Goal: Information Seeking & Learning: Learn about a topic

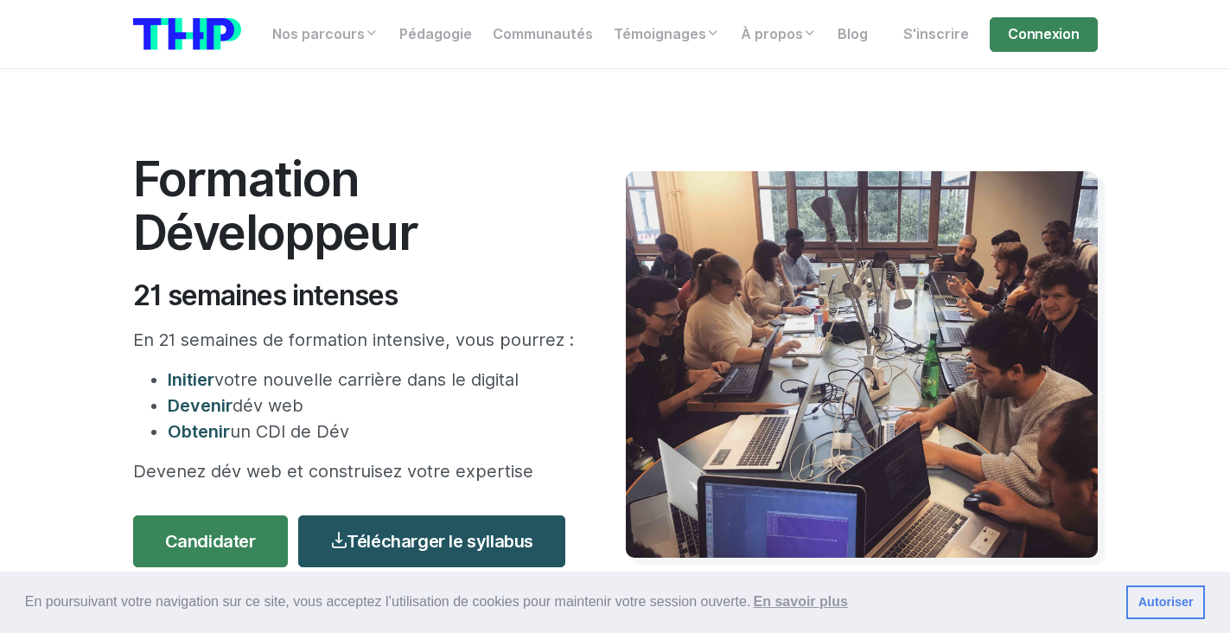
scroll to position [247, 0]
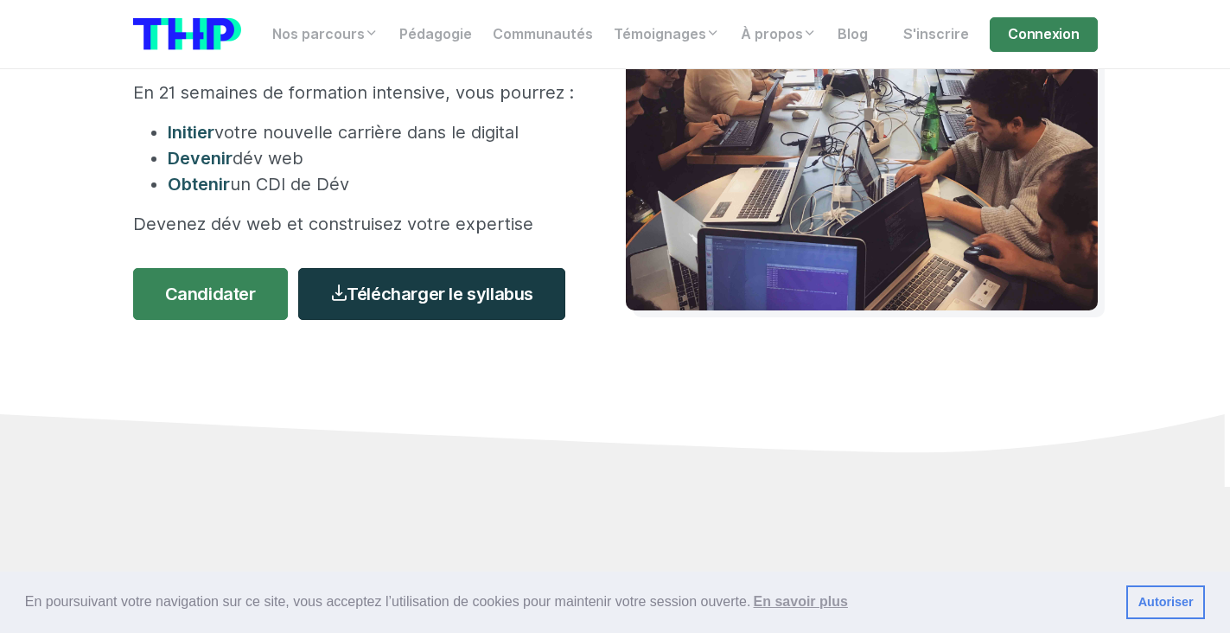
click at [438, 291] on link "Télécharger le syllabus" at bounding box center [431, 294] width 267 height 52
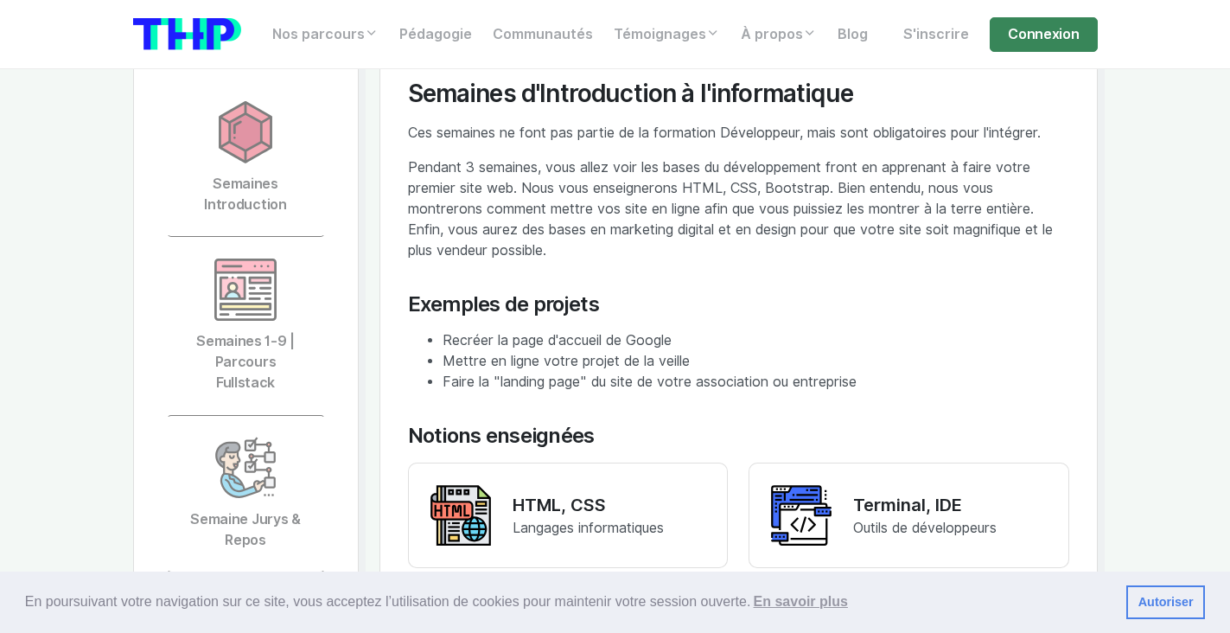
scroll to position [3829, 0]
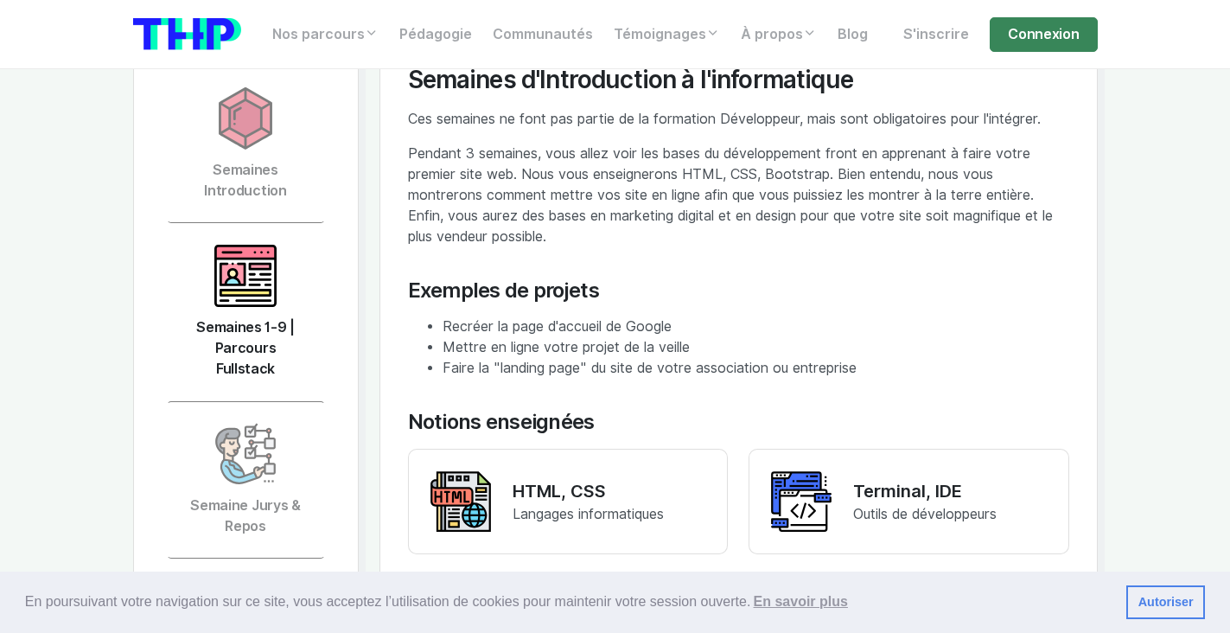
click at [243, 273] on img at bounding box center [245, 276] width 62 height 62
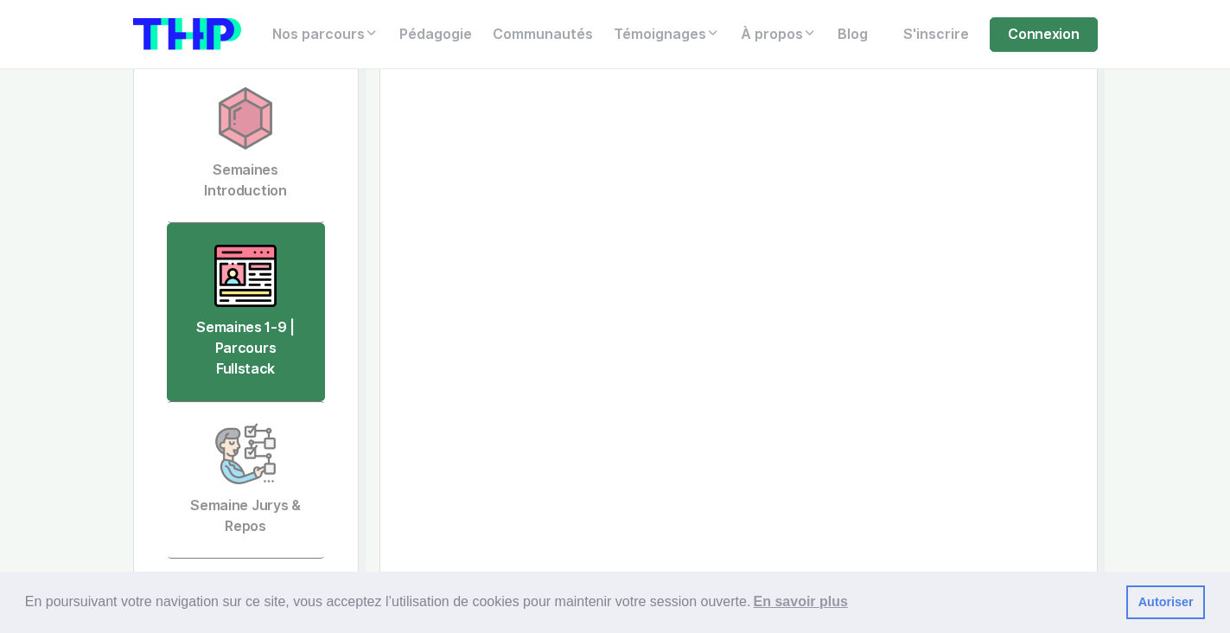
click at [243, 273] on img at bounding box center [245, 276] width 62 height 62
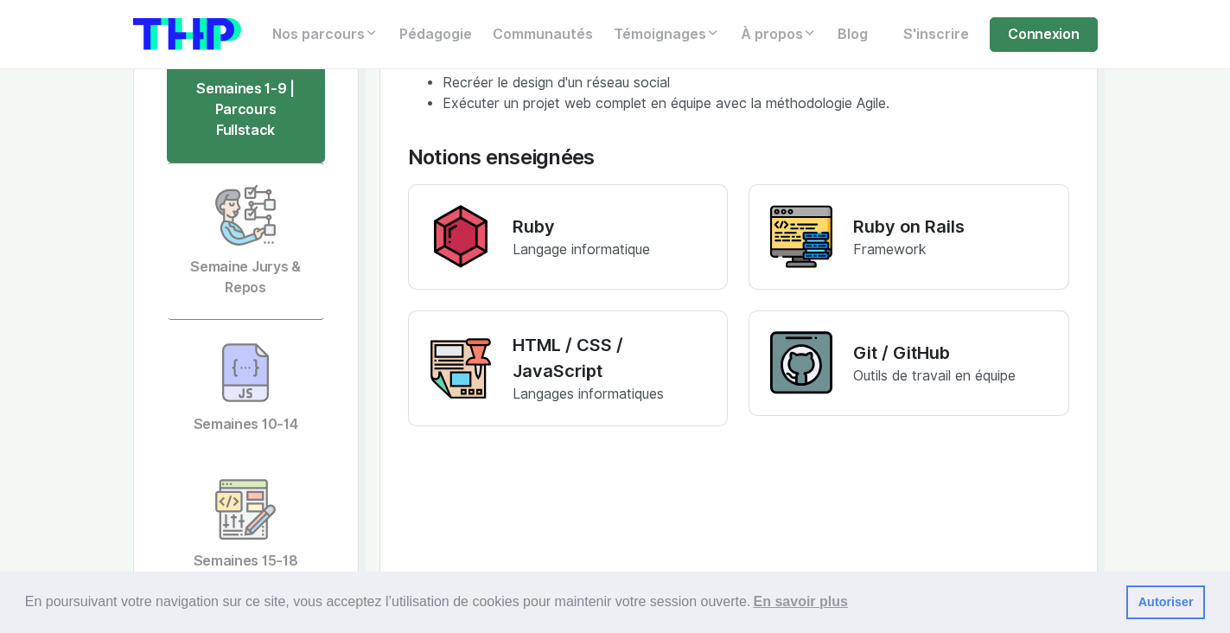
scroll to position [4085, 0]
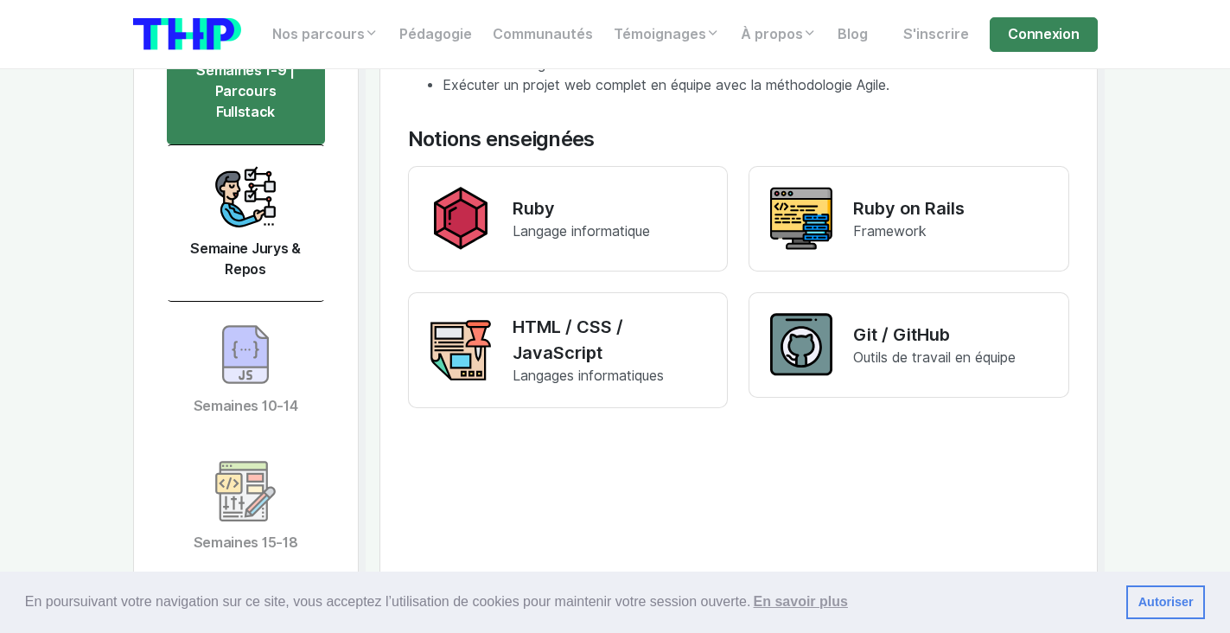
click at [240, 212] on link "Semaine Jurys & Repos" at bounding box center [246, 222] width 158 height 157
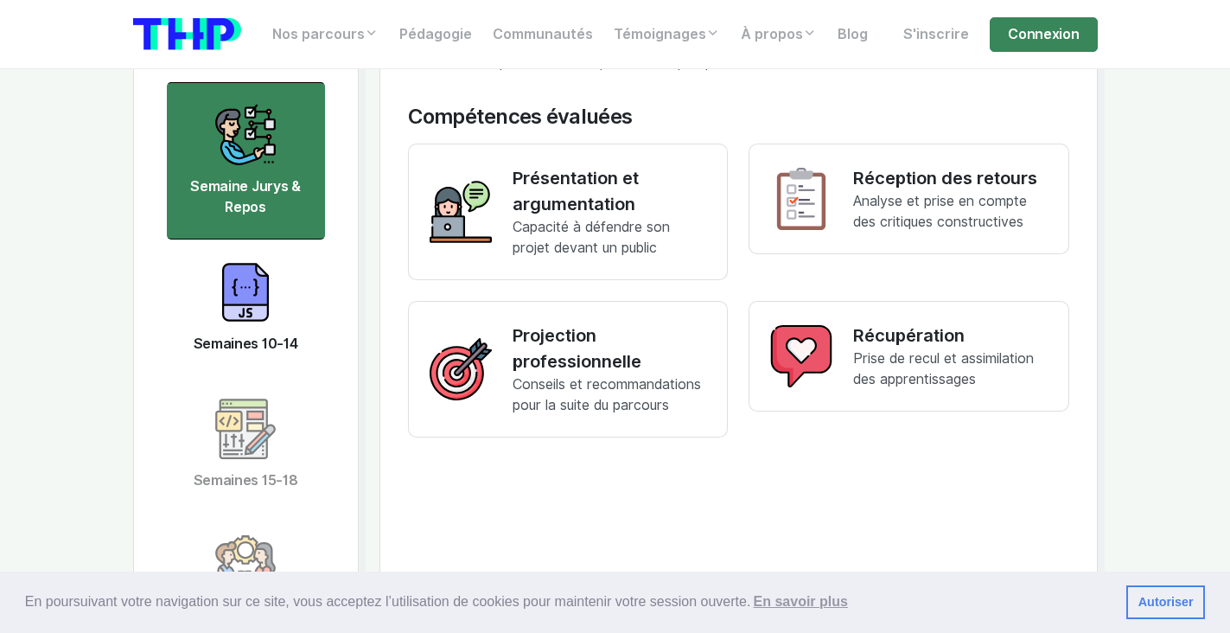
scroll to position [4150, 0]
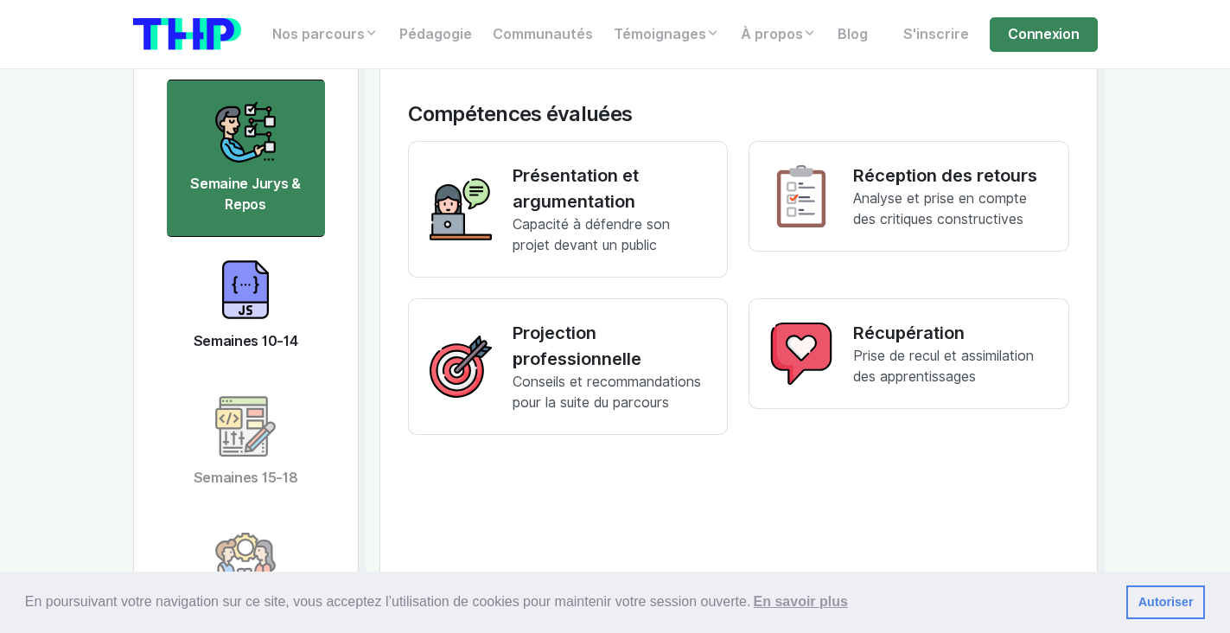
click at [243, 284] on img at bounding box center [245, 290] width 62 height 62
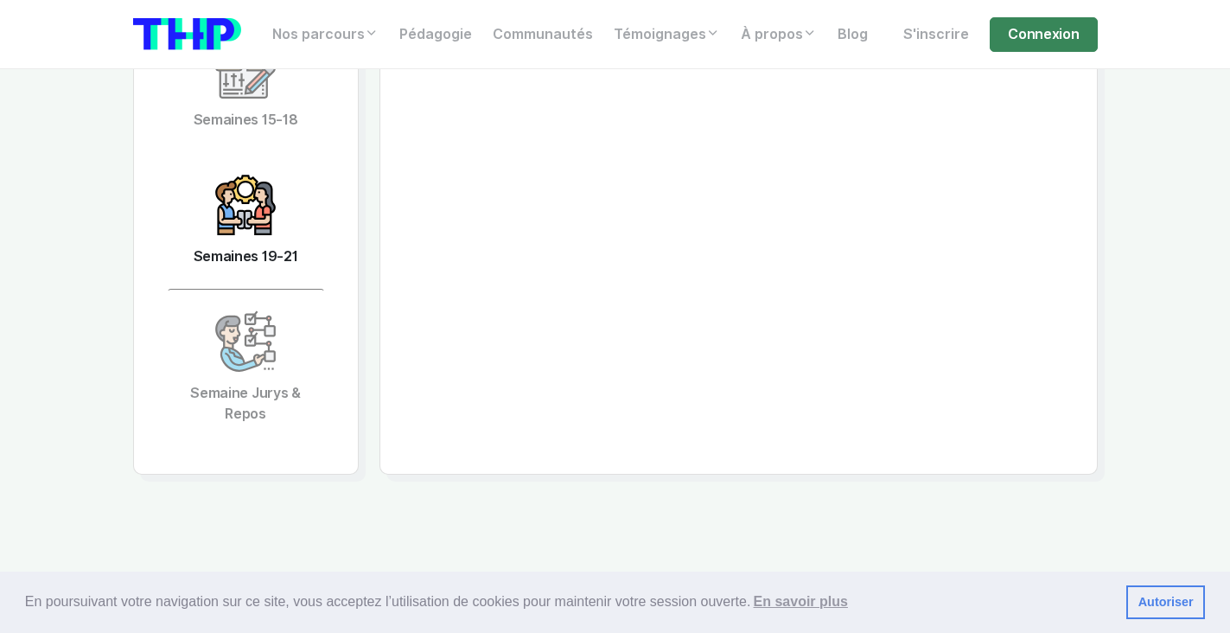
click at [245, 228] on link "Semaines 19-21" at bounding box center [246, 220] width 158 height 137
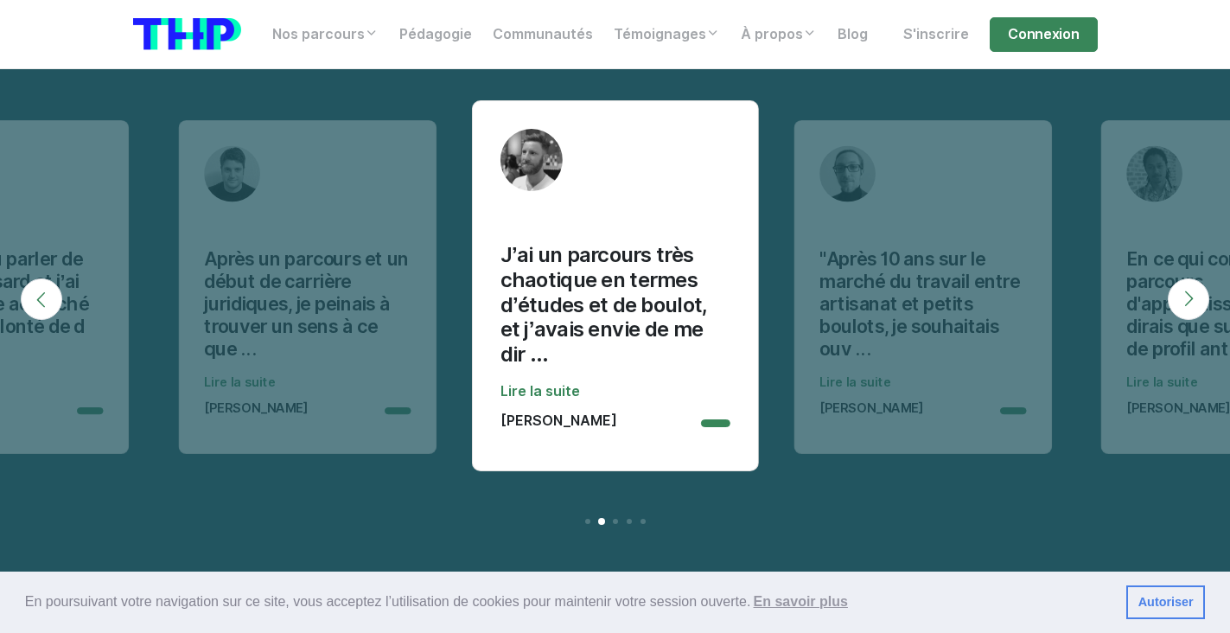
scroll to position [16989, 0]
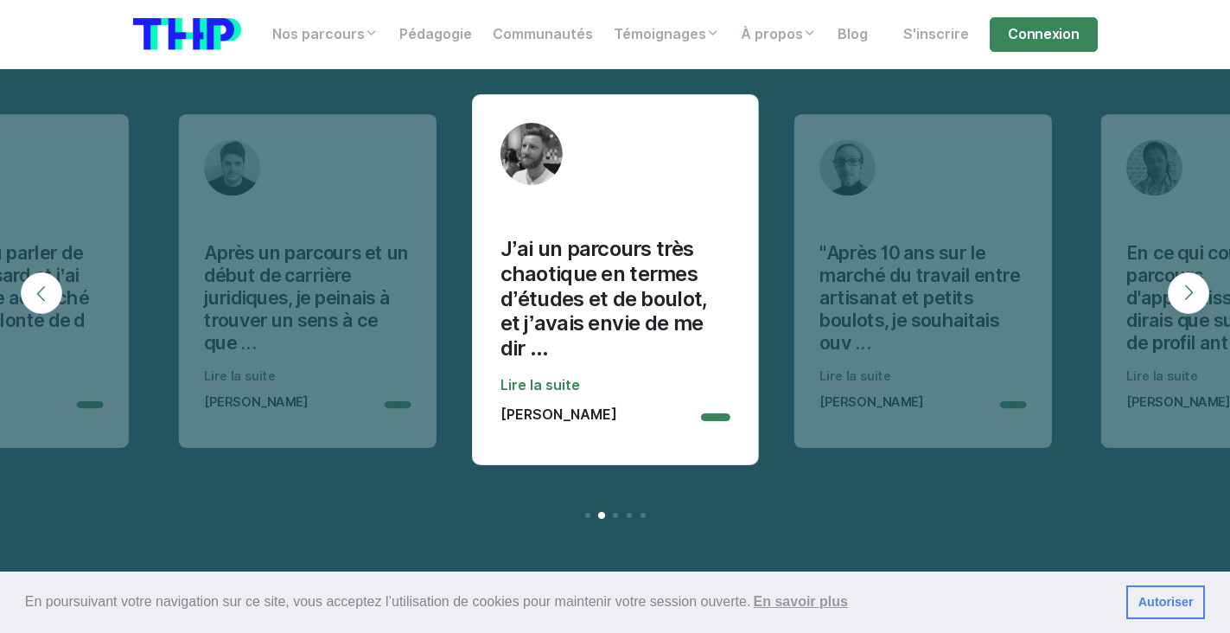
click at [1195, 272] on button "Next" at bounding box center [1189, 293] width 42 height 42
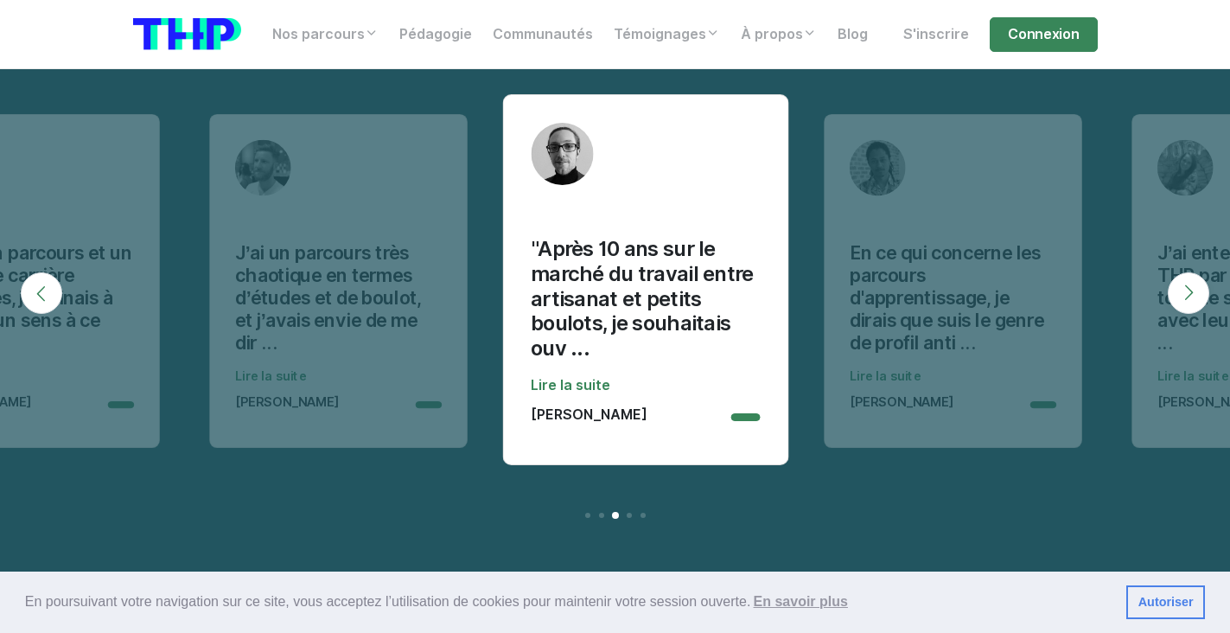
click at [1195, 272] on button "Next" at bounding box center [1189, 293] width 42 height 42
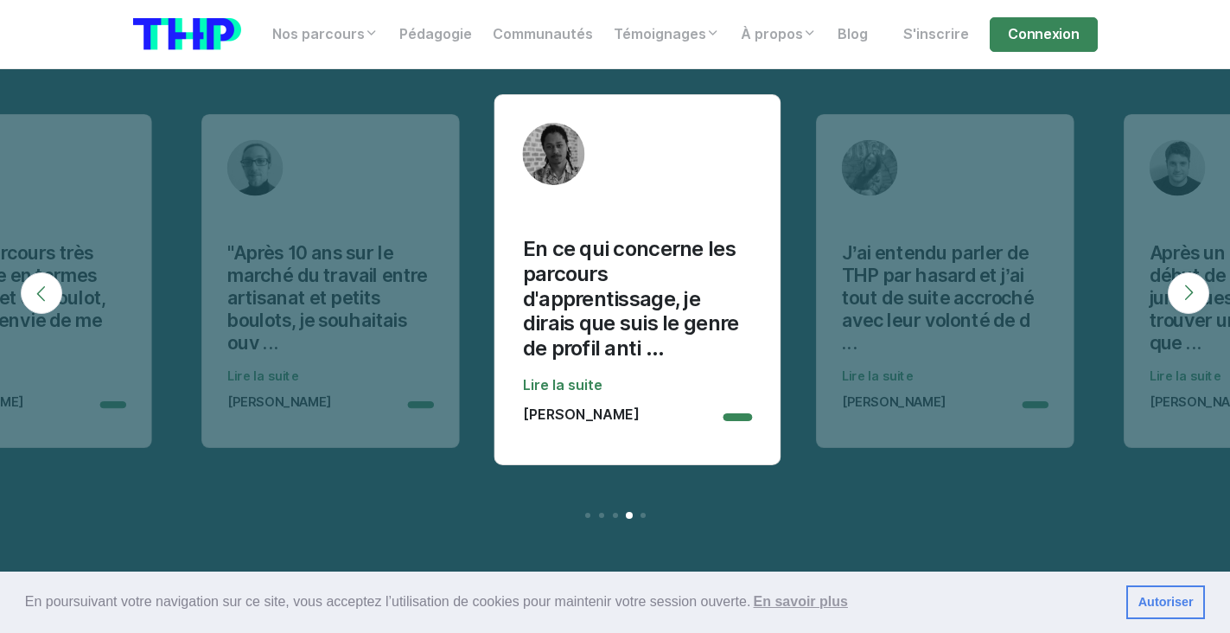
click at [1195, 272] on button "Next" at bounding box center [1189, 293] width 42 height 42
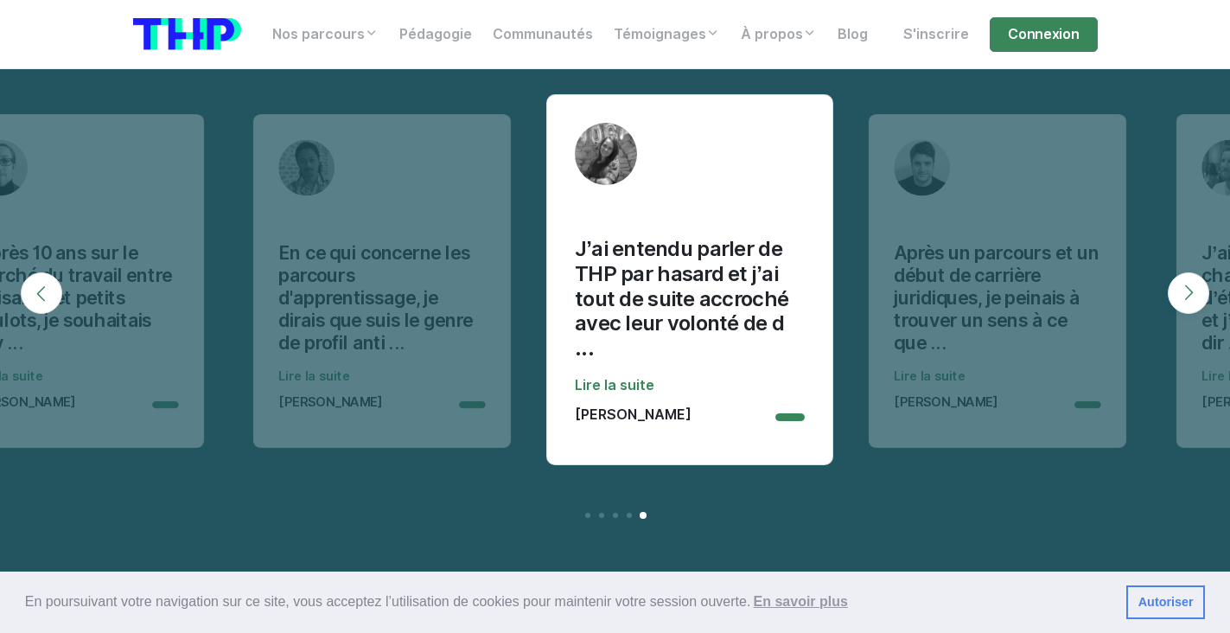
click at [1195, 272] on button "Next" at bounding box center [1189, 293] width 42 height 42
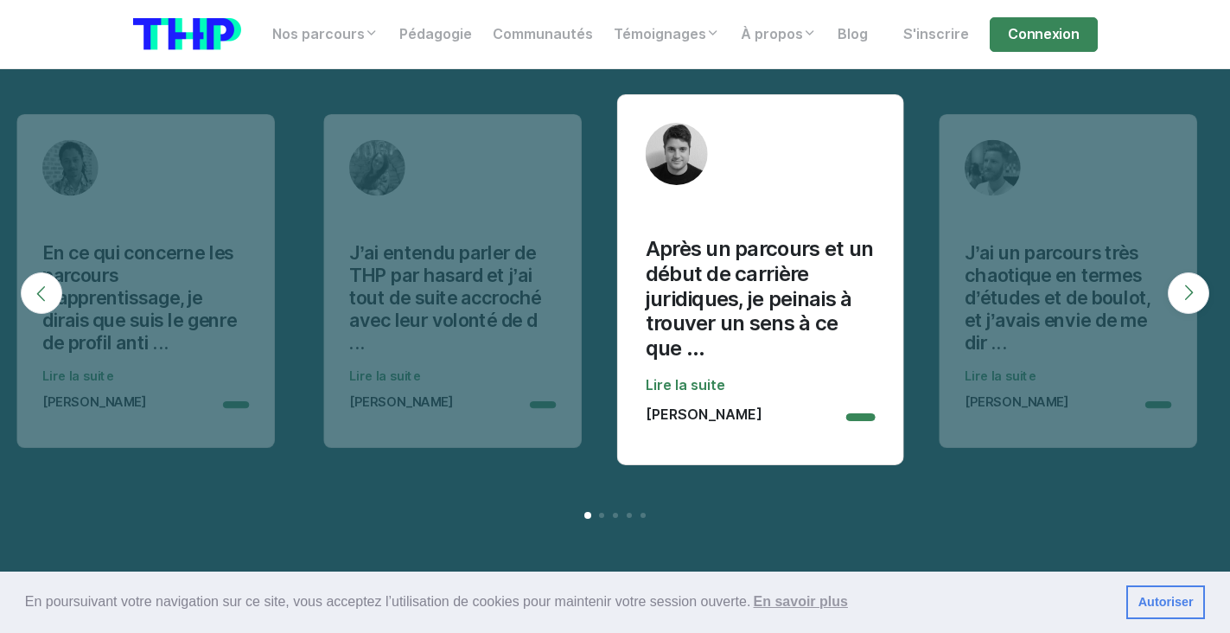
click at [1195, 272] on button "Next" at bounding box center [1189, 293] width 42 height 42
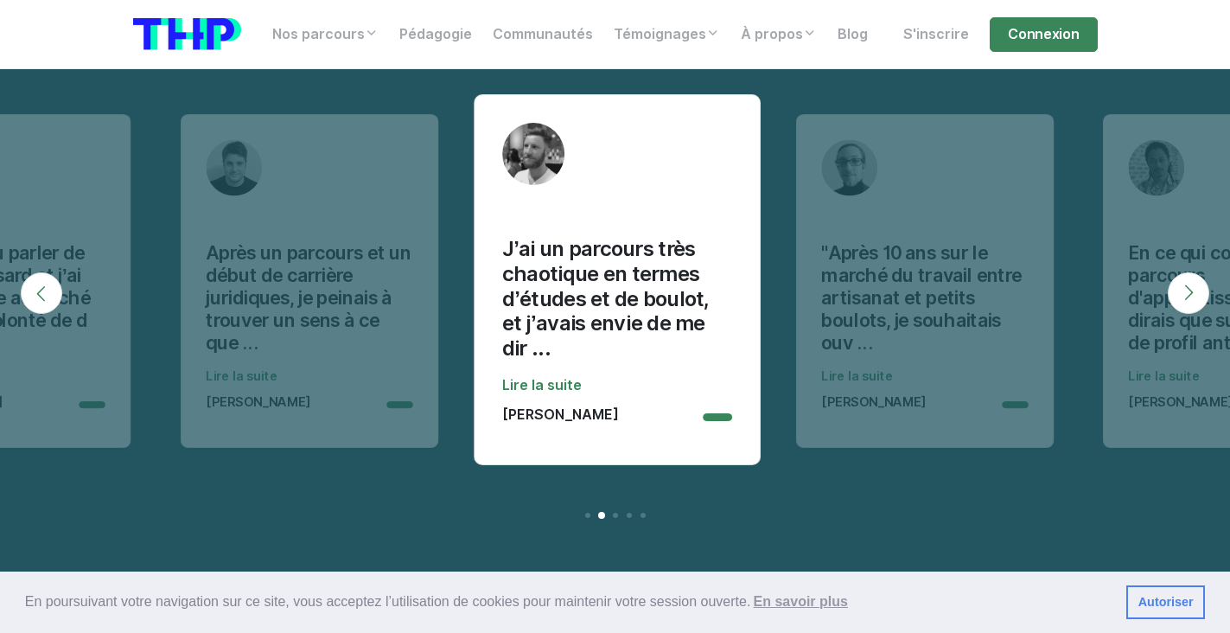
click at [1195, 272] on button "Next" at bounding box center [1189, 293] width 42 height 42
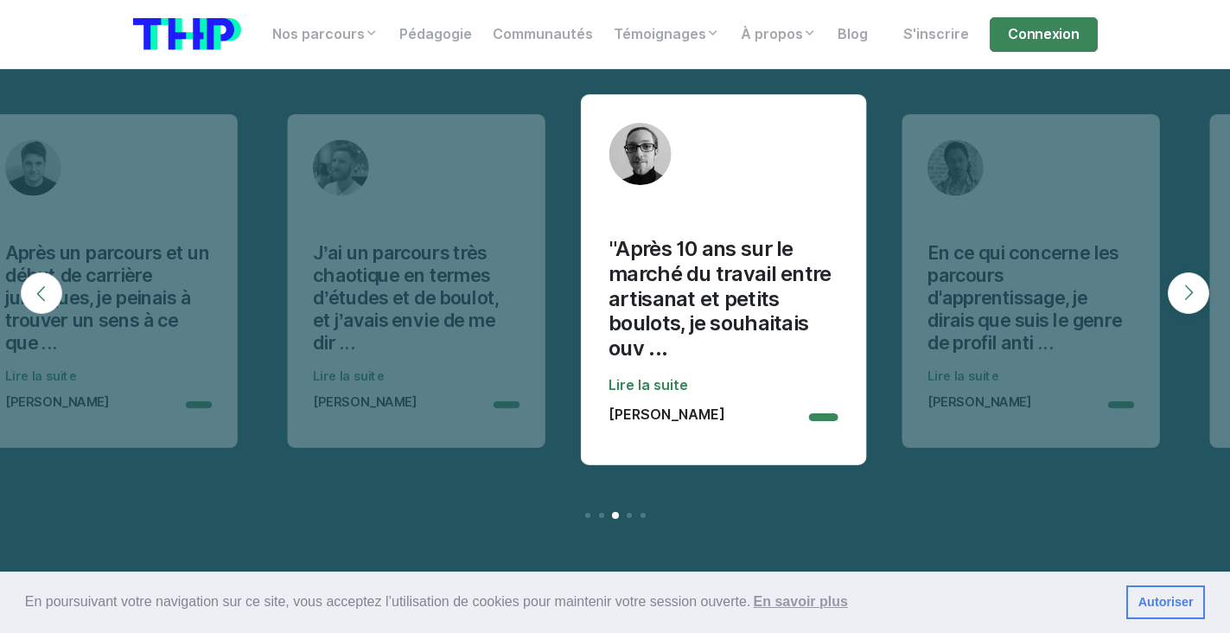
click at [1195, 272] on button "Next" at bounding box center [1189, 293] width 42 height 42
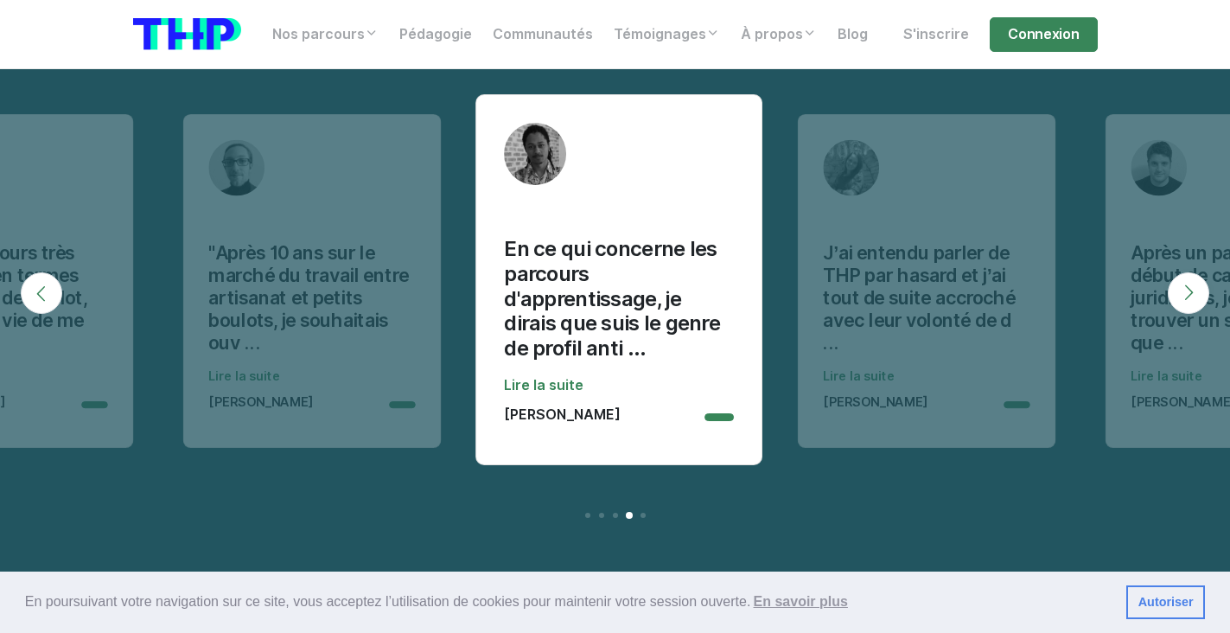
click at [1195, 272] on button "Next" at bounding box center [1189, 293] width 42 height 42
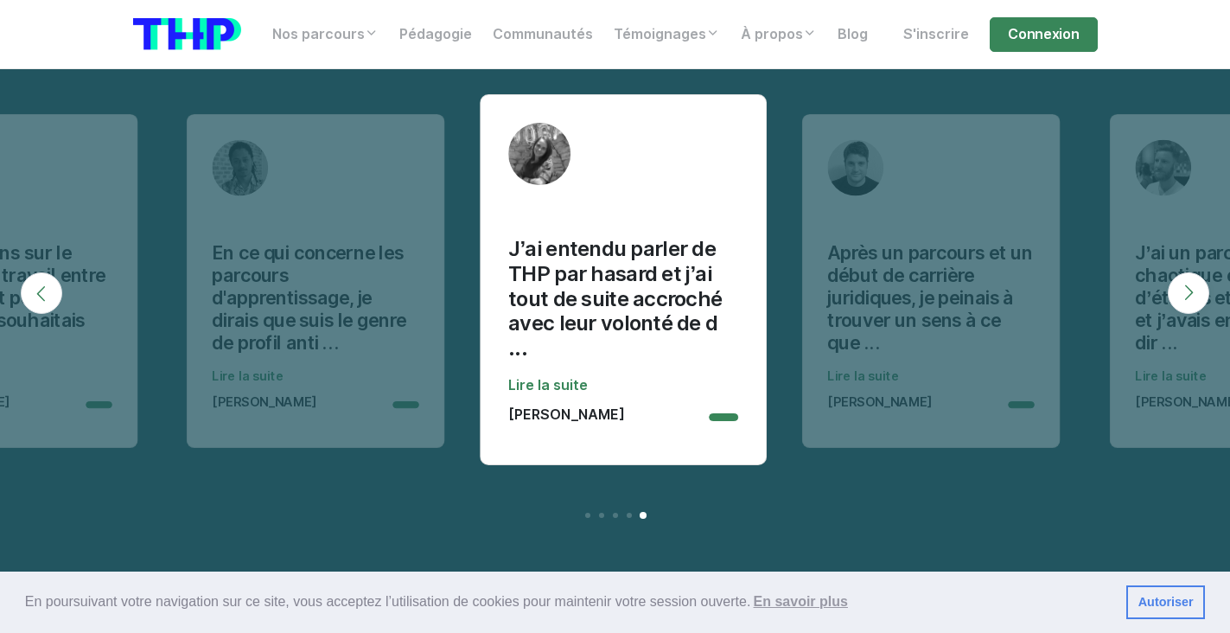
click at [1195, 272] on button "Next" at bounding box center [1189, 293] width 42 height 42
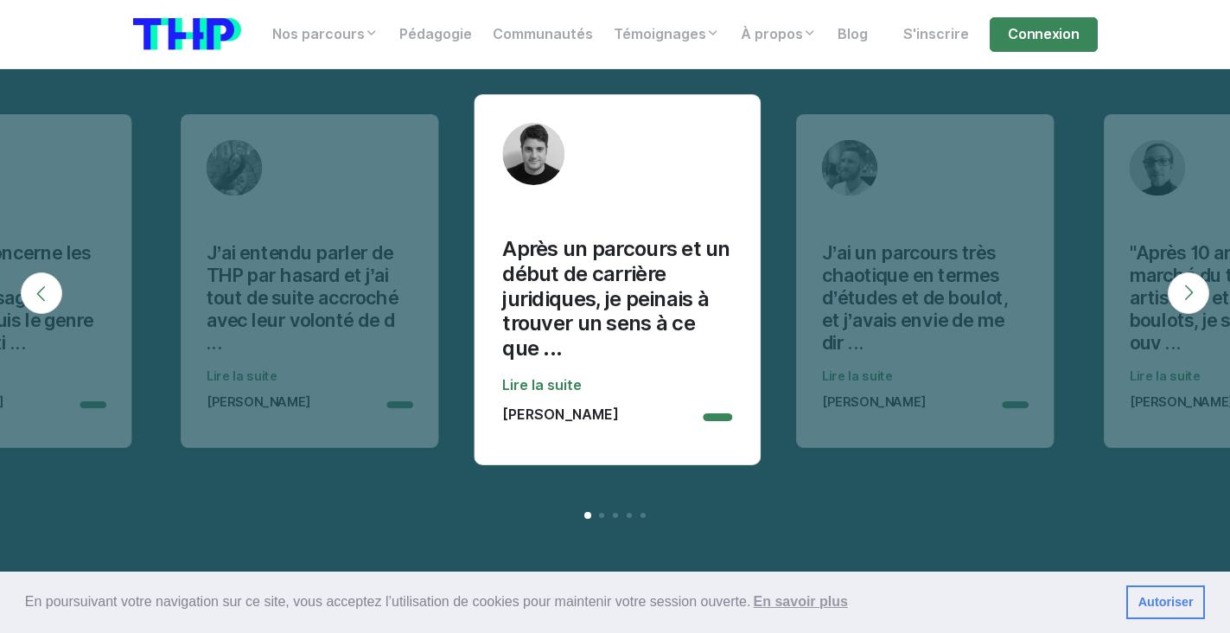
click at [1195, 272] on button "Next" at bounding box center [1189, 293] width 42 height 42
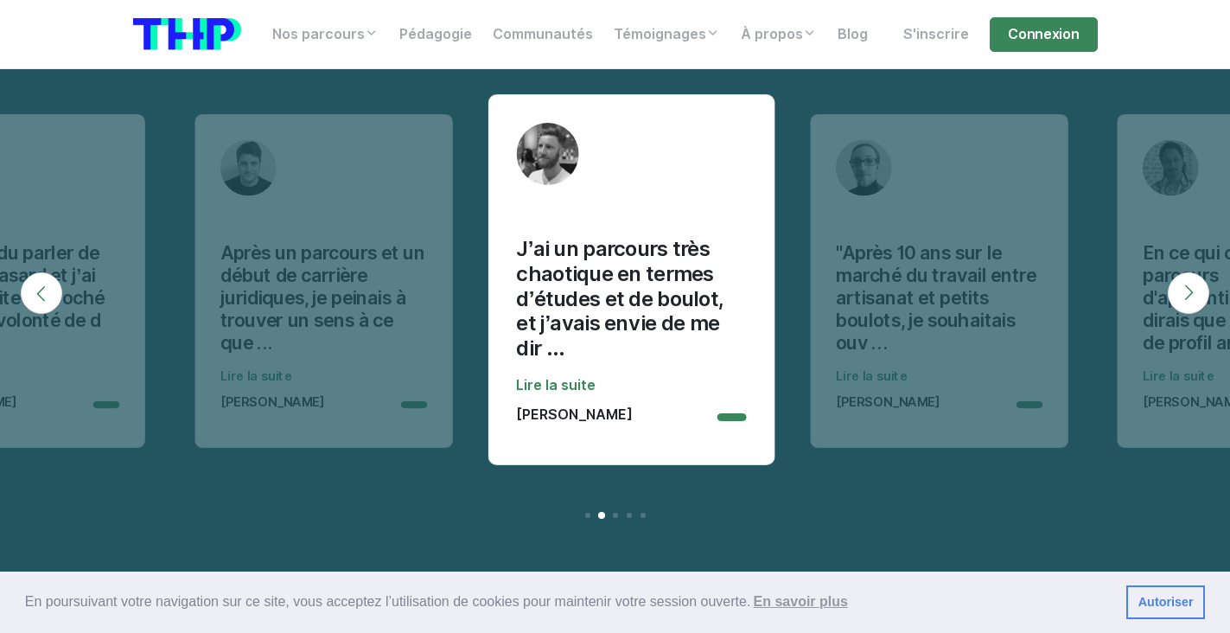
click at [1195, 272] on button "Next" at bounding box center [1189, 293] width 42 height 42
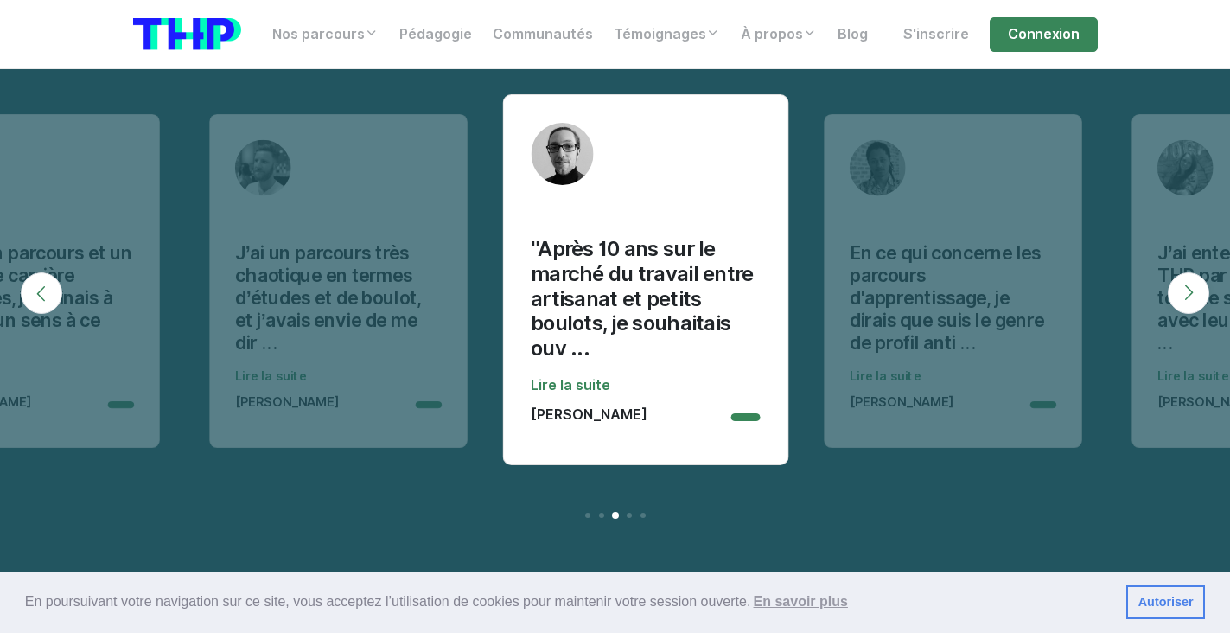
click at [1195, 272] on button "Next" at bounding box center [1189, 293] width 42 height 42
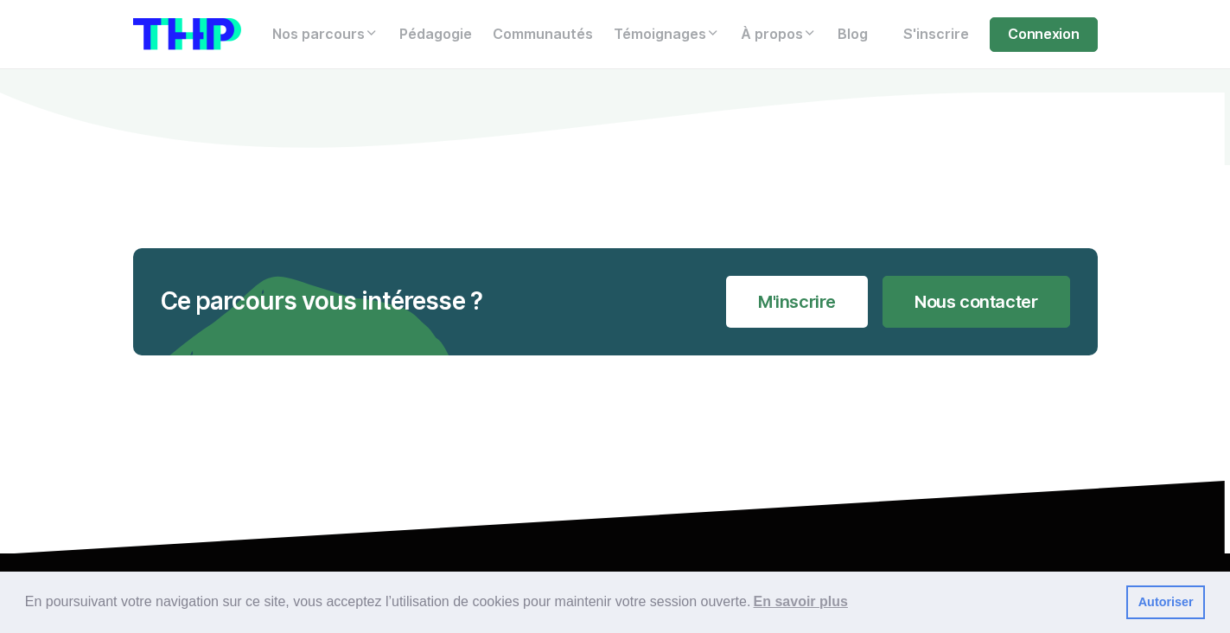
scroll to position [19685, 0]
